Goal: Transaction & Acquisition: Purchase product/service

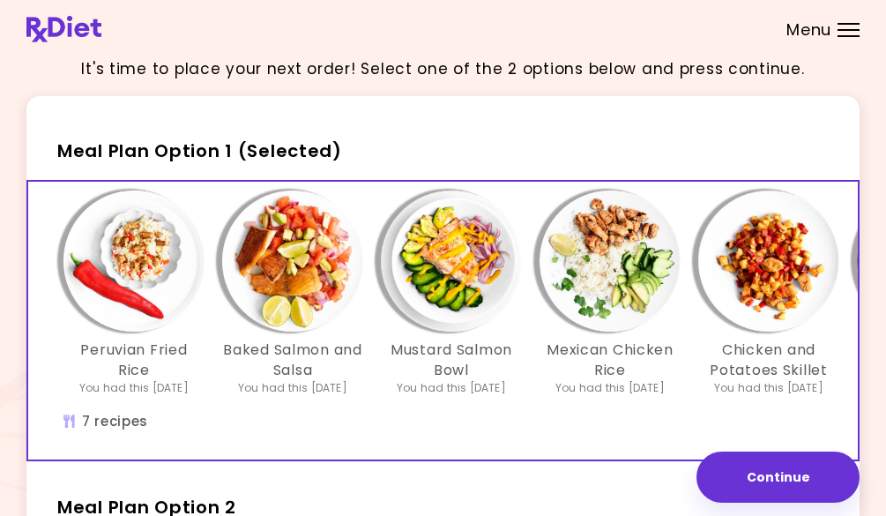
scroll to position [16, 0]
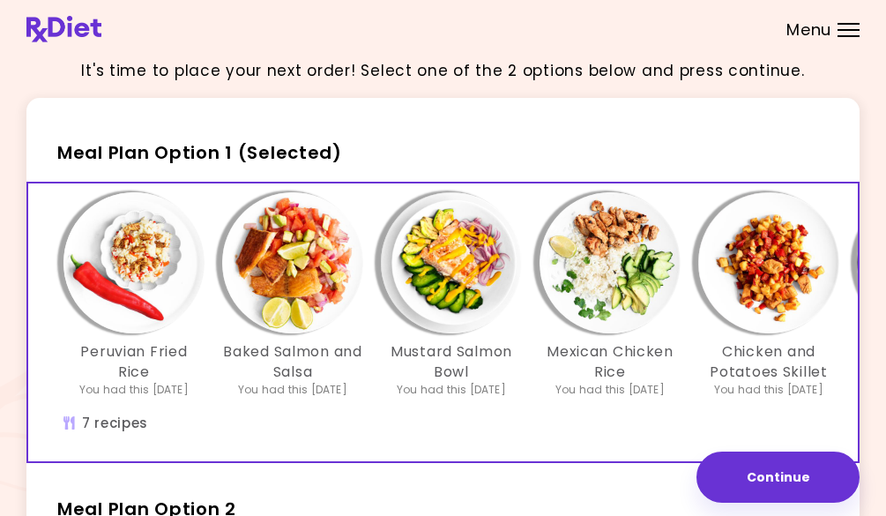
click at [272, 153] on span "Meal Plan Option 1 (Selected)" at bounding box center [199, 152] width 285 height 25
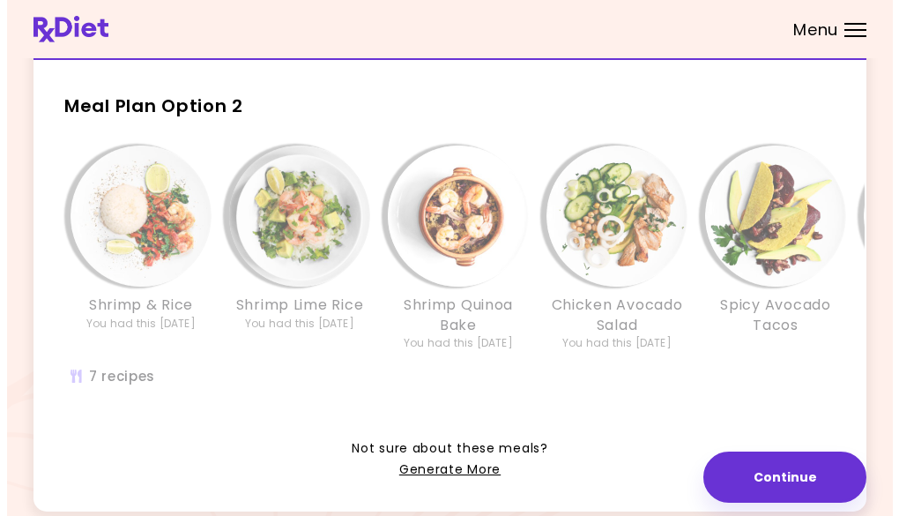
scroll to position [420, 0]
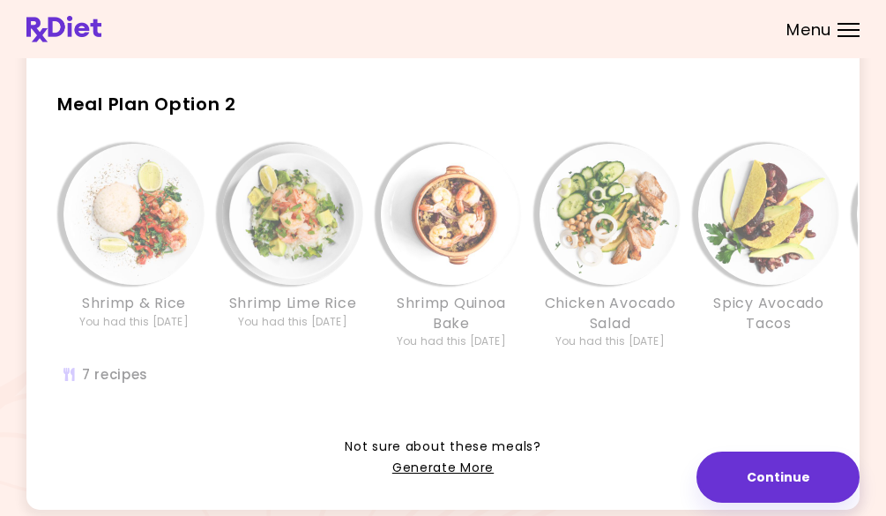
click at [859, 229] on div "It's time to place your next order! Select one of the 2 options below and press…" at bounding box center [443, 86] width 886 height 1012
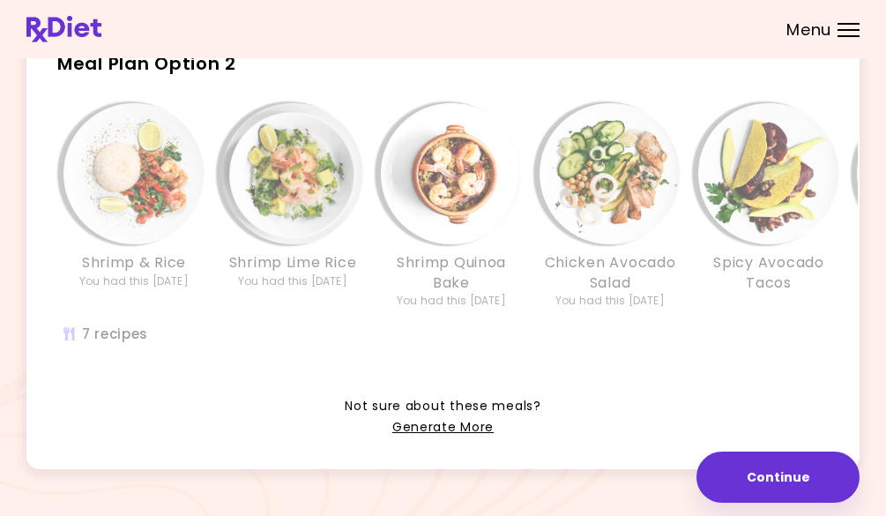
scroll to position [457, 0]
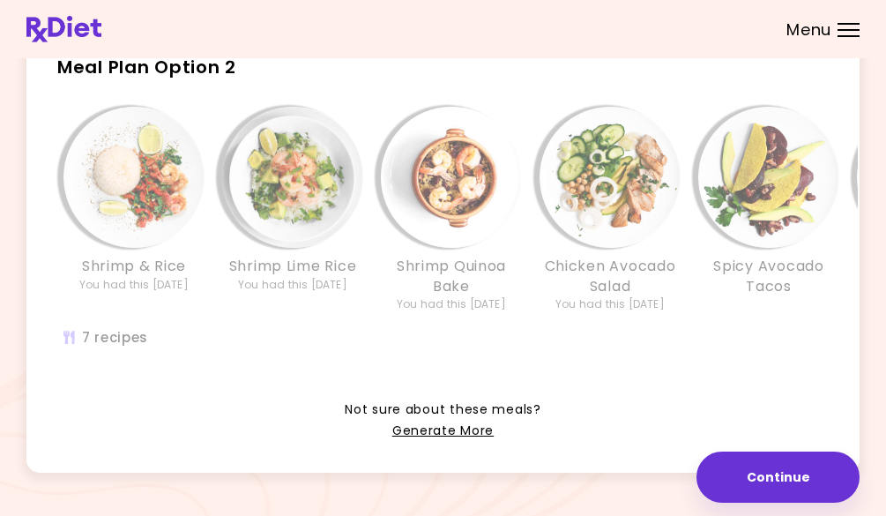
click at [316, 224] on img "Info - Shrimp Lime Rice - Meal Plan Option 2" at bounding box center [292, 177] width 141 height 141
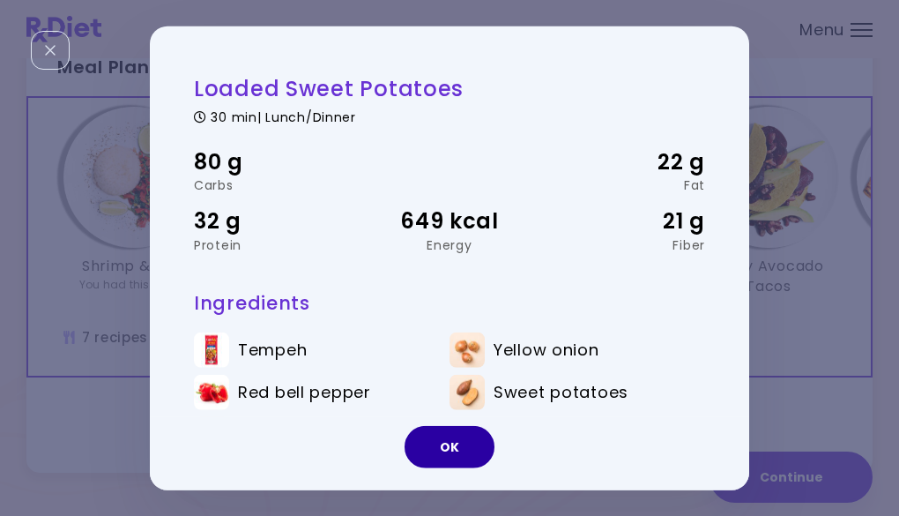
click at [457, 449] on button "OK" at bounding box center [449, 447] width 90 height 42
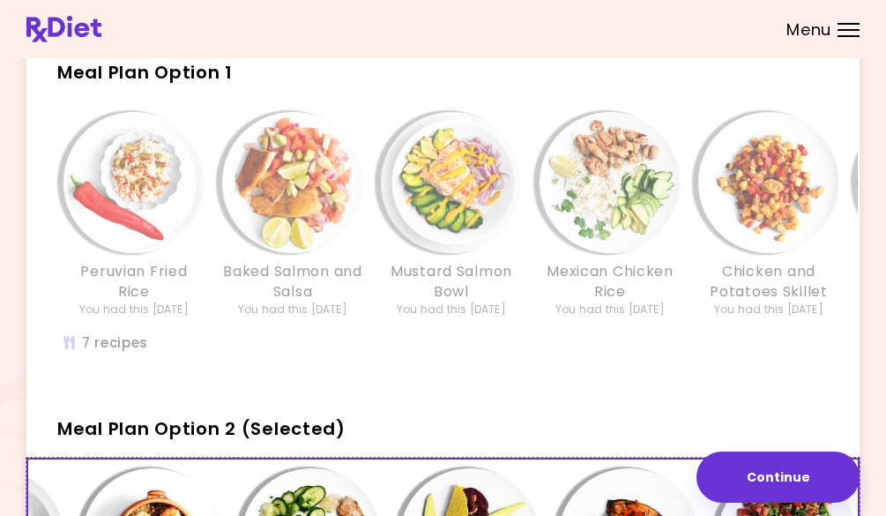
scroll to position [72, 0]
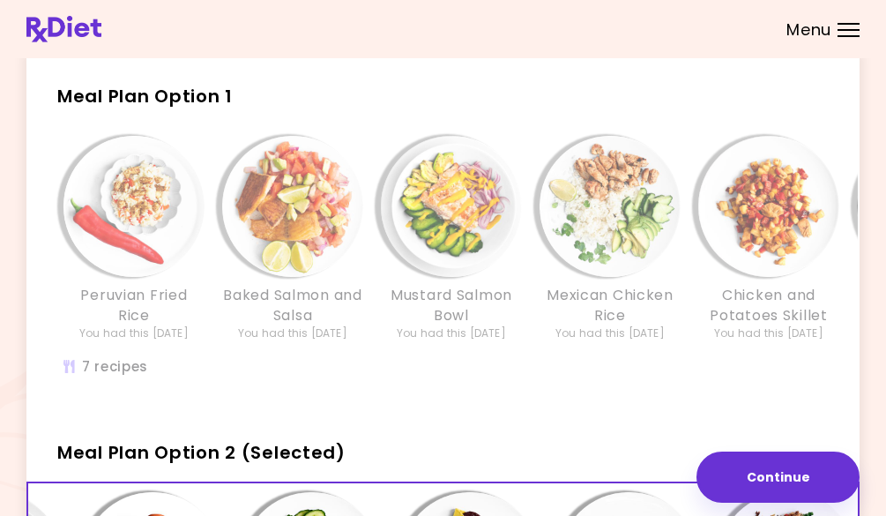
click at [447, 118] on div "Meal Plan Option 1 Peruvian Fried Rice You had this [DATE] Baked Salmon and Sal…" at bounding box center [442, 235] width 833 height 341
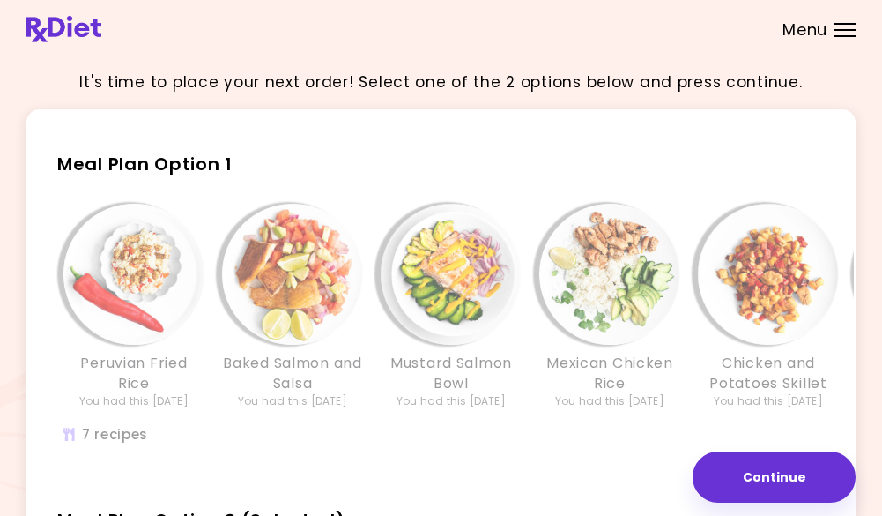
scroll to position [0, 0]
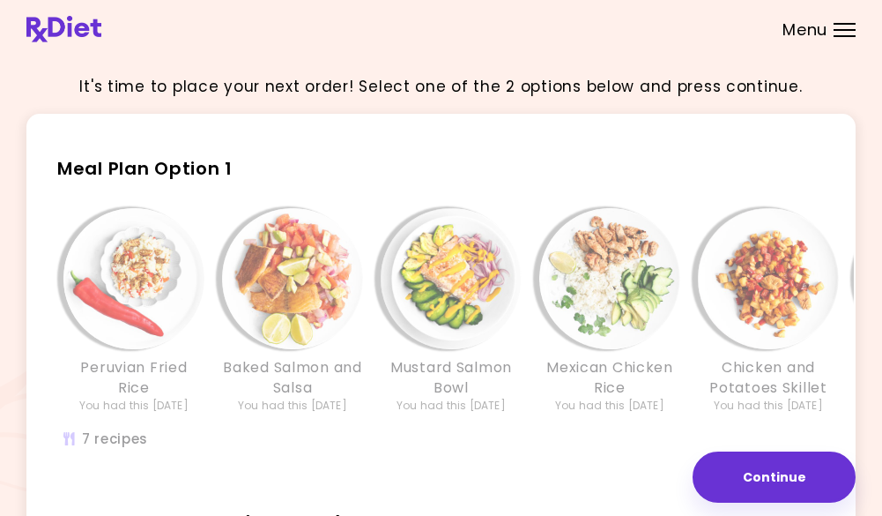
click at [182, 167] on span "Meal Plan Option 1" at bounding box center [144, 168] width 175 height 25
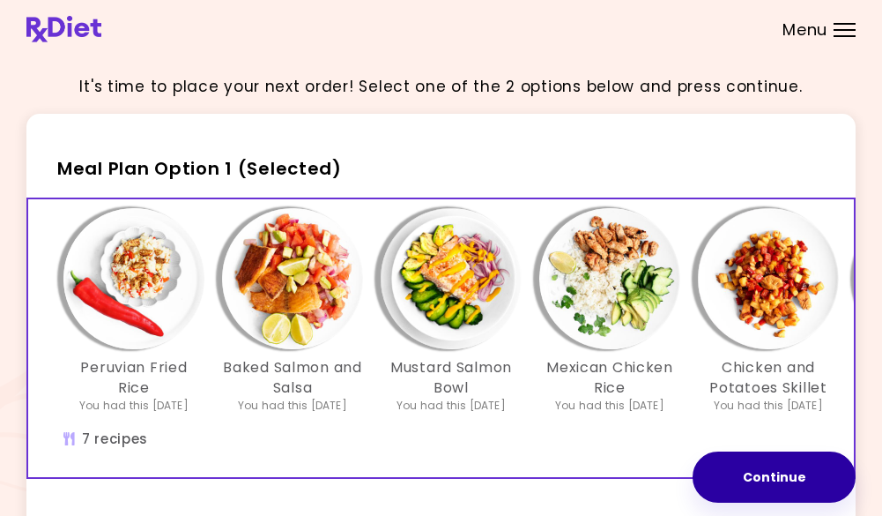
click at [766, 463] on button "Continue" at bounding box center [774, 476] width 163 height 51
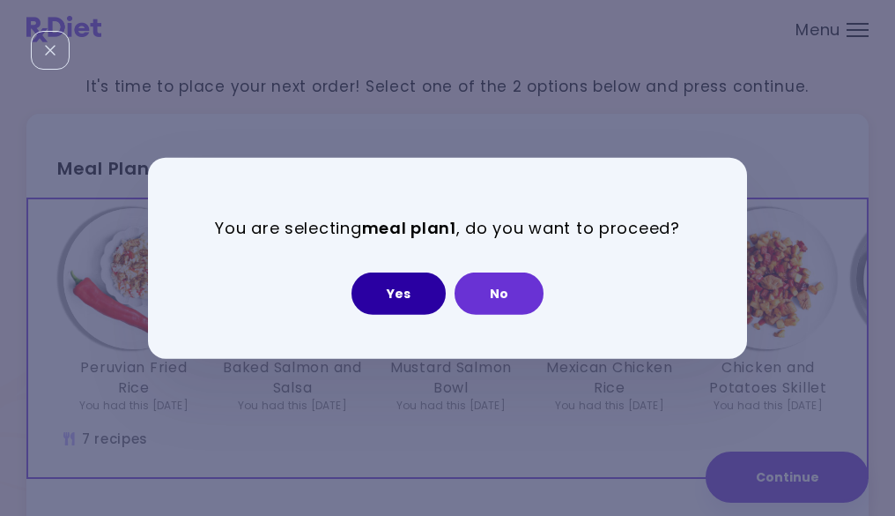
click at [406, 290] on button "Yes" at bounding box center [399, 293] width 94 height 42
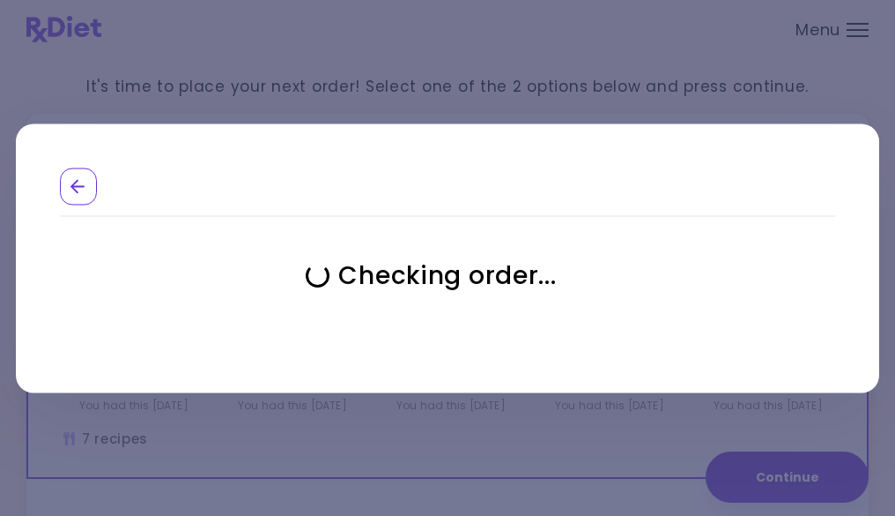
select select "**********"
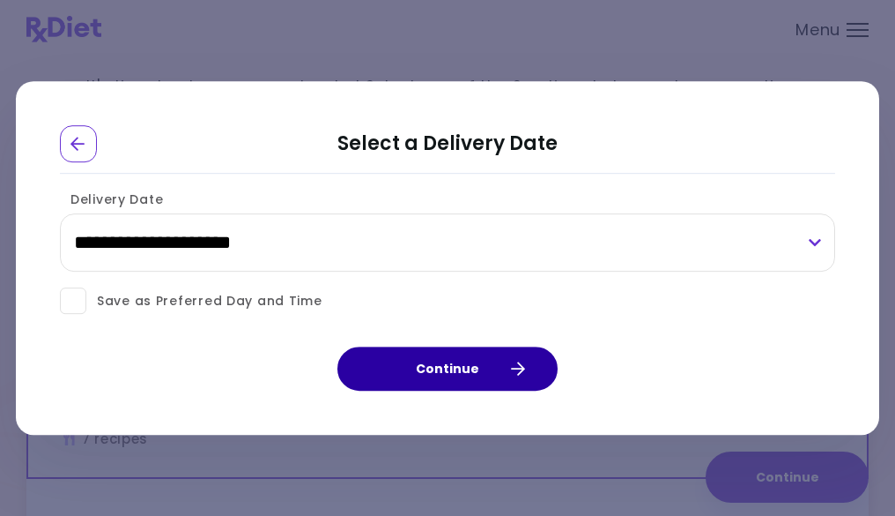
click at [436, 375] on button "Continue" at bounding box center [448, 368] width 220 height 44
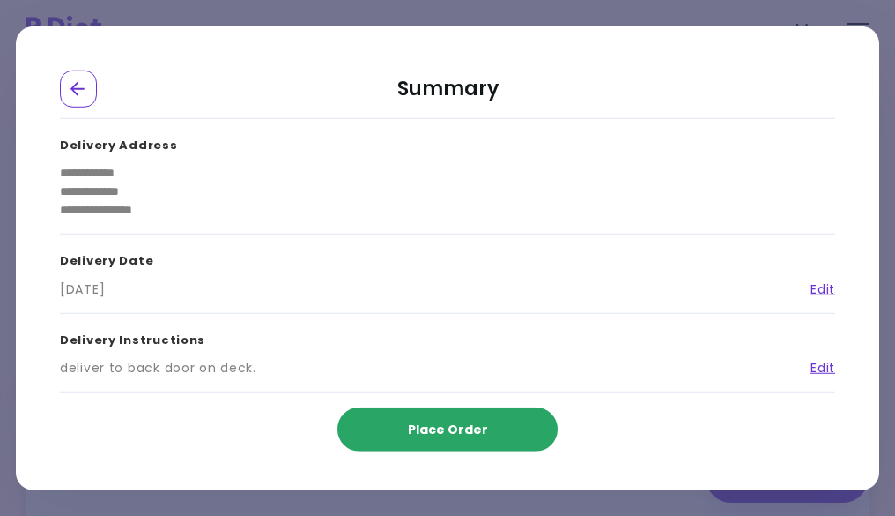
click at [432, 428] on span "Place Order" at bounding box center [448, 429] width 80 height 18
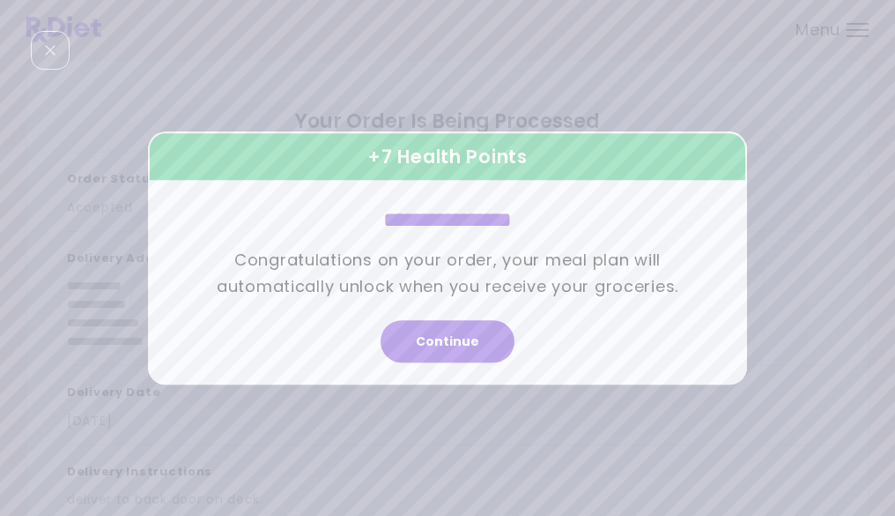
click at [417, 338] on button "Continue" at bounding box center [448, 341] width 134 height 42
